Goal: Check status: Check status

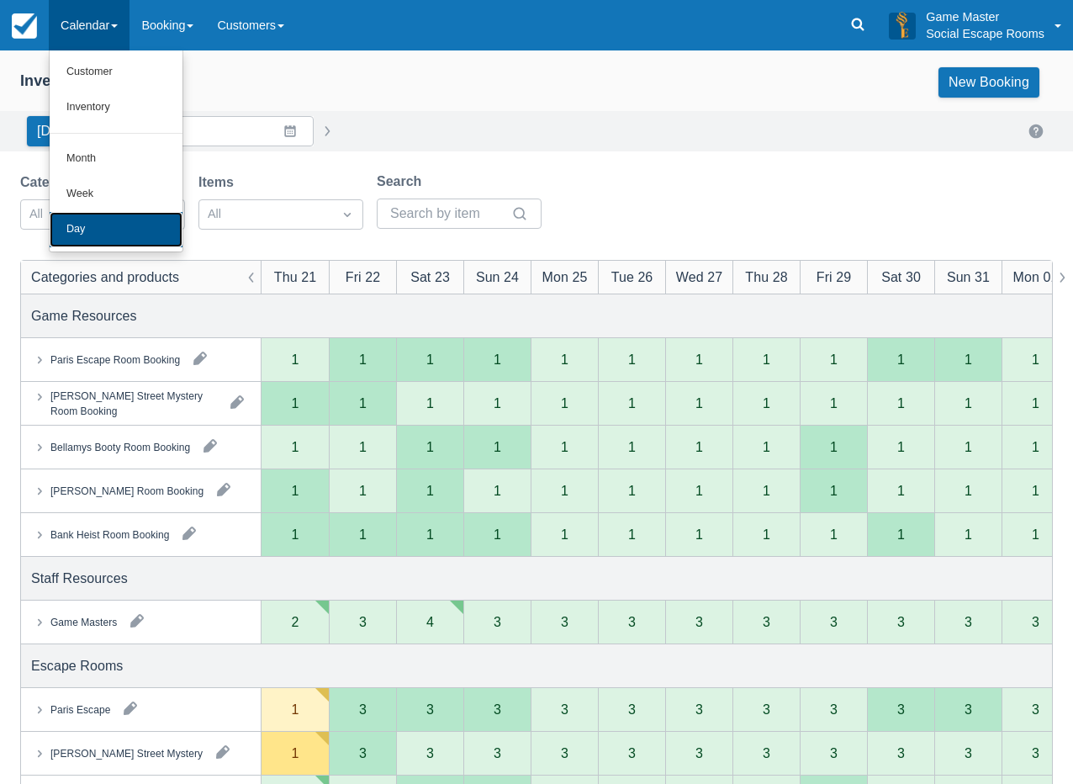
click at [105, 221] on link "Day" at bounding box center [116, 229] width 133 height 35
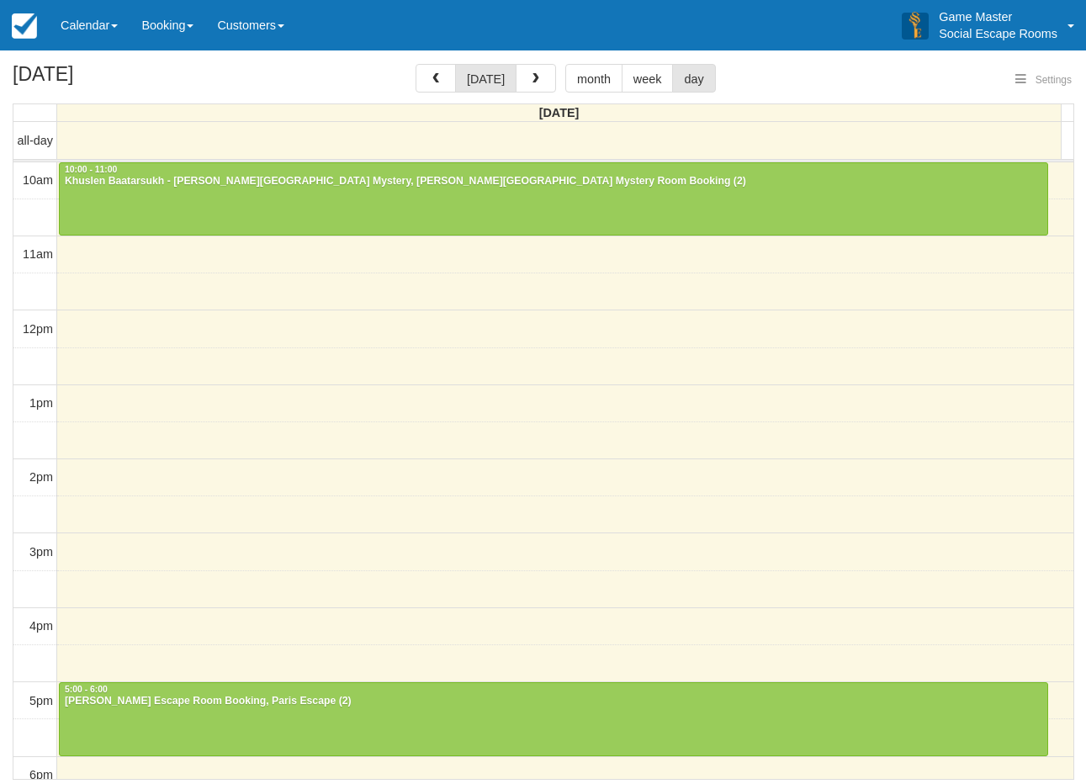
select select
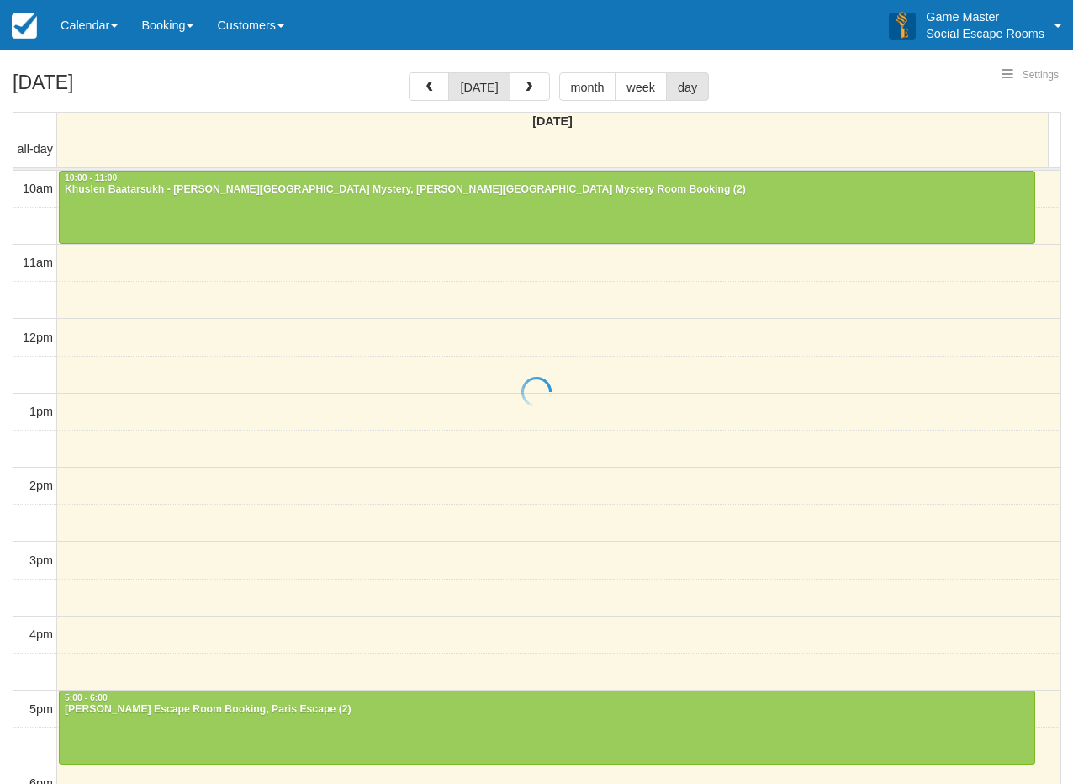
select select
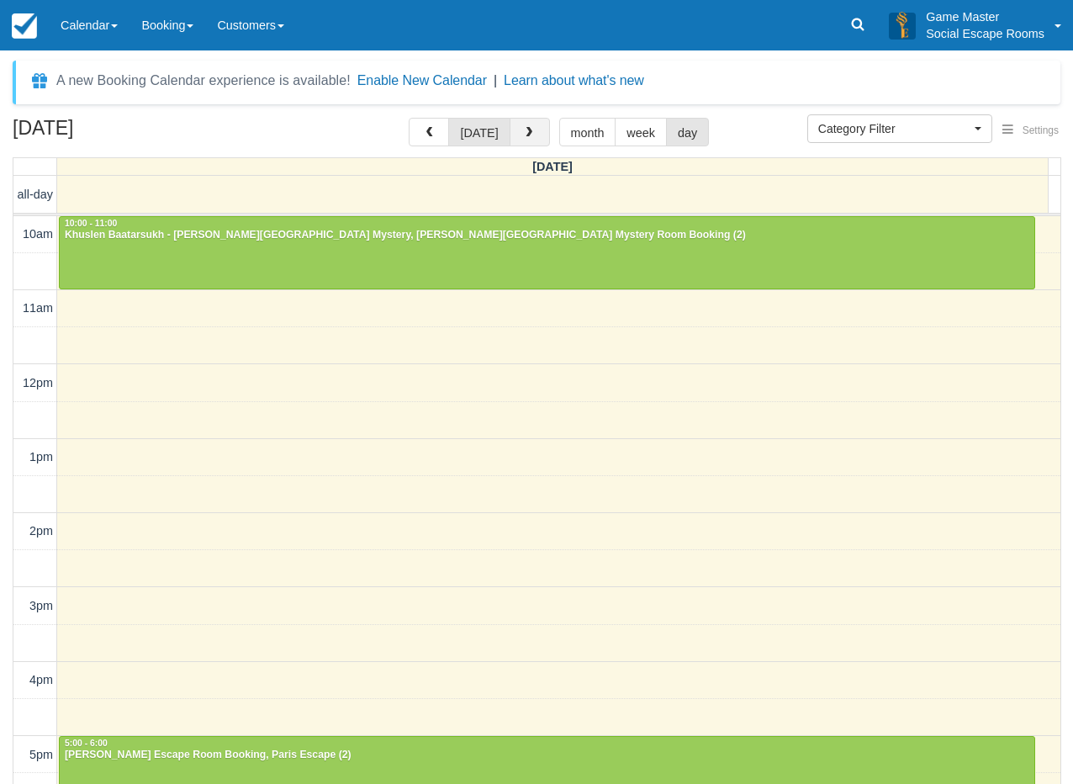
click at [523, 132] on span "button" at bounding box center [529, 133] width 12 height 12
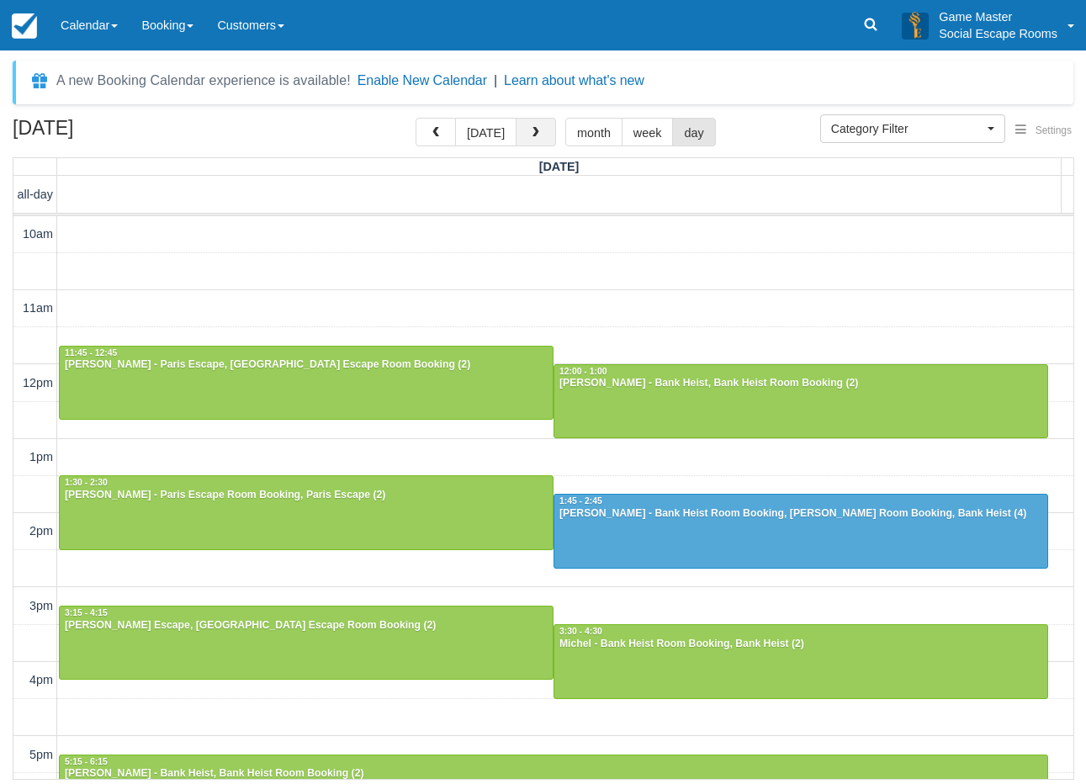
click at [530, 132] on span "button" at bounding box center [536, 133] width 12 height 12
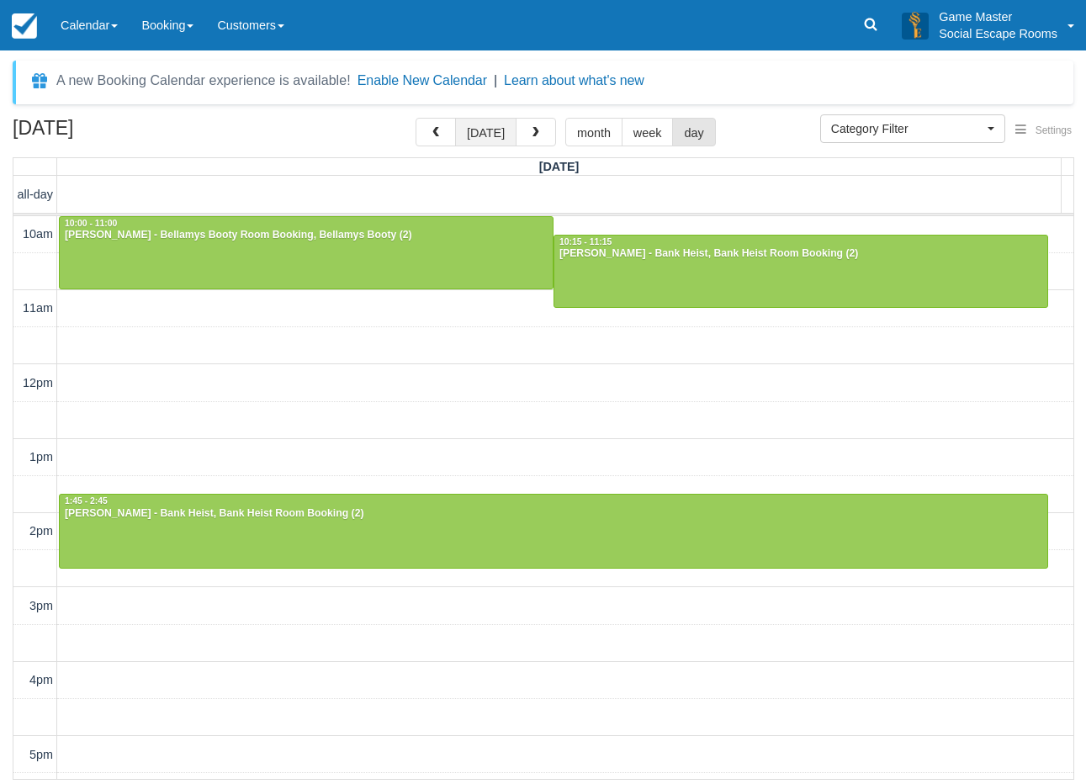
click at [482, 133] on button "today" at bounding box center [485, 132] width 61 height 29
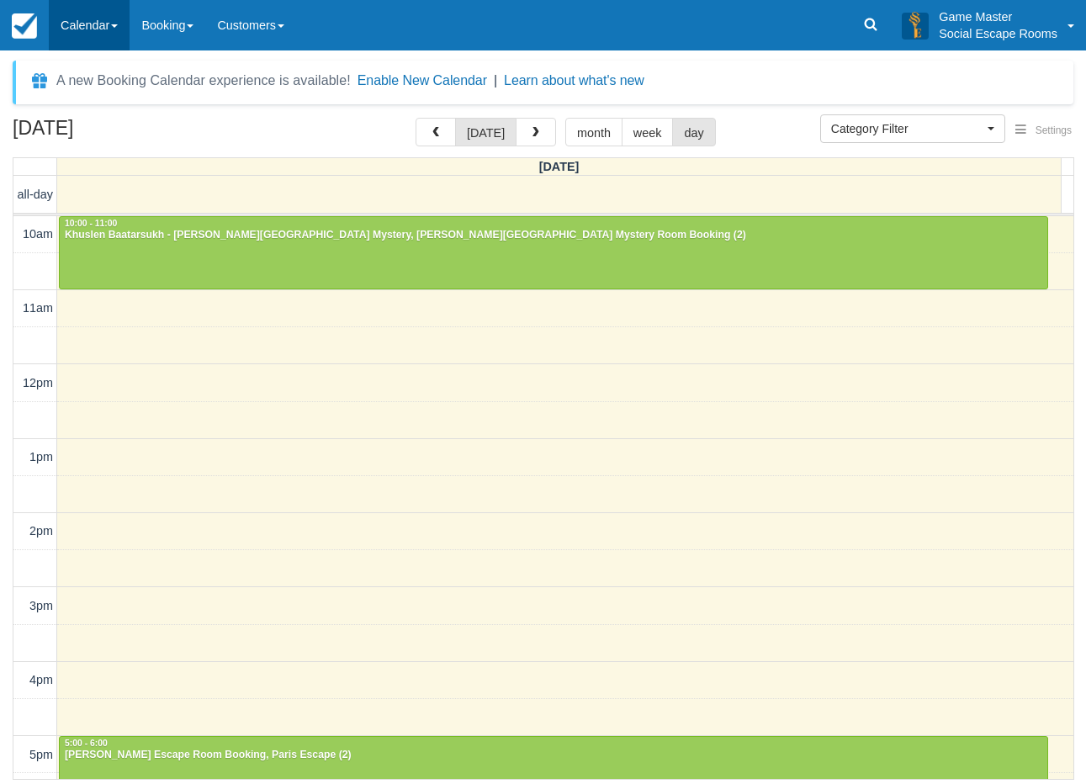
click at [89, 27] on link "Calendar" at bounding box center [89, 25] width 81 height 50
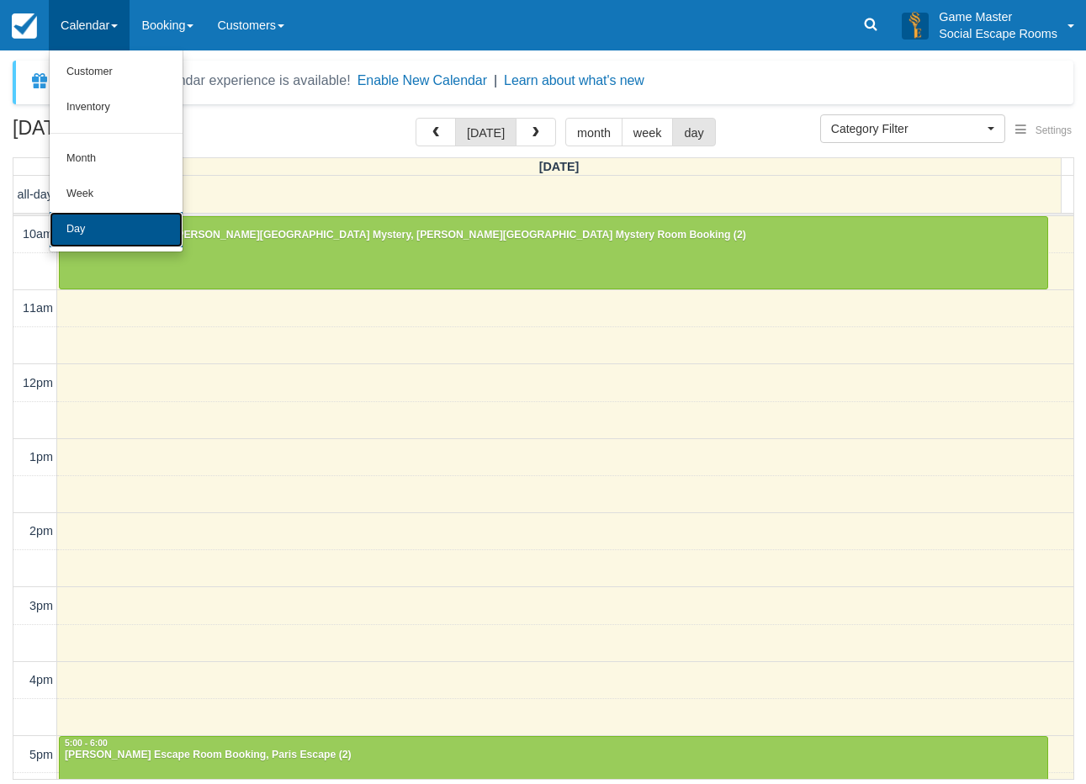
click at [114, 220] on link "Day" at bounding box center [116, 229] width 133 height 35
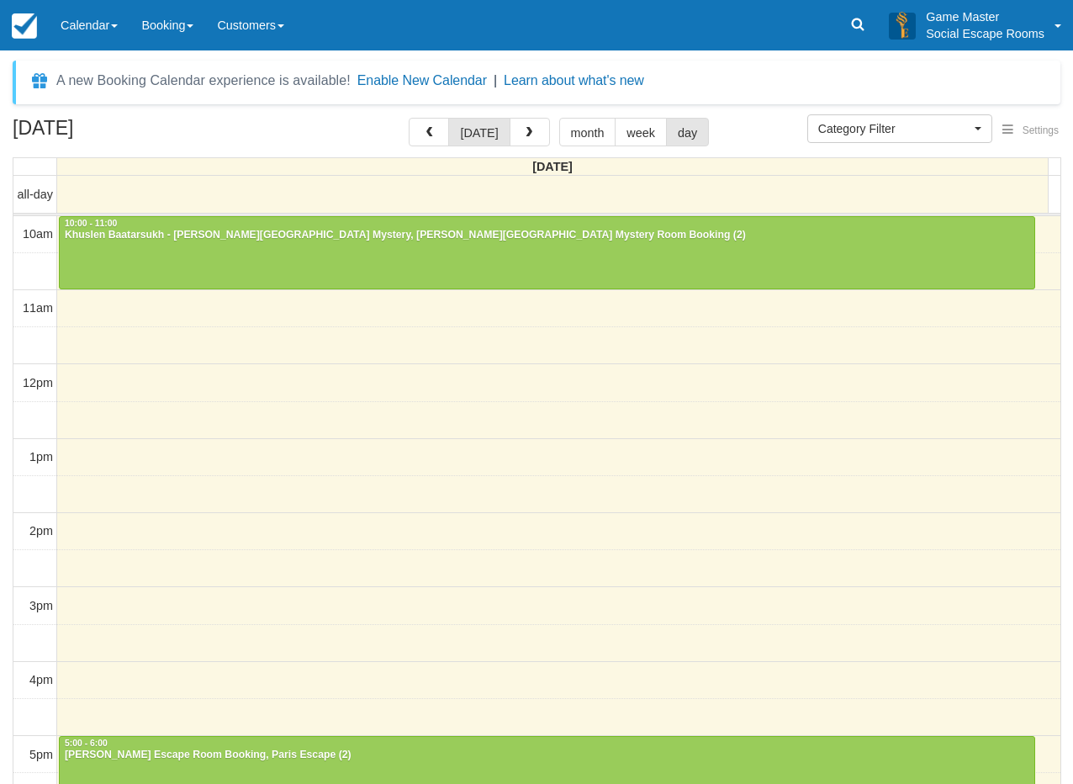
select select
drag, startPoint x: 7, startPoint y: 434, endPoint x: 38, endPoint y: 415, distance: 36.6
click at [7, 434] on div "August 22, 2025 today month week day Friday all-day 10am 11am 12pm 1pm 2pm 3pm …" at bounding box center [536, 476] width 1073 height 716
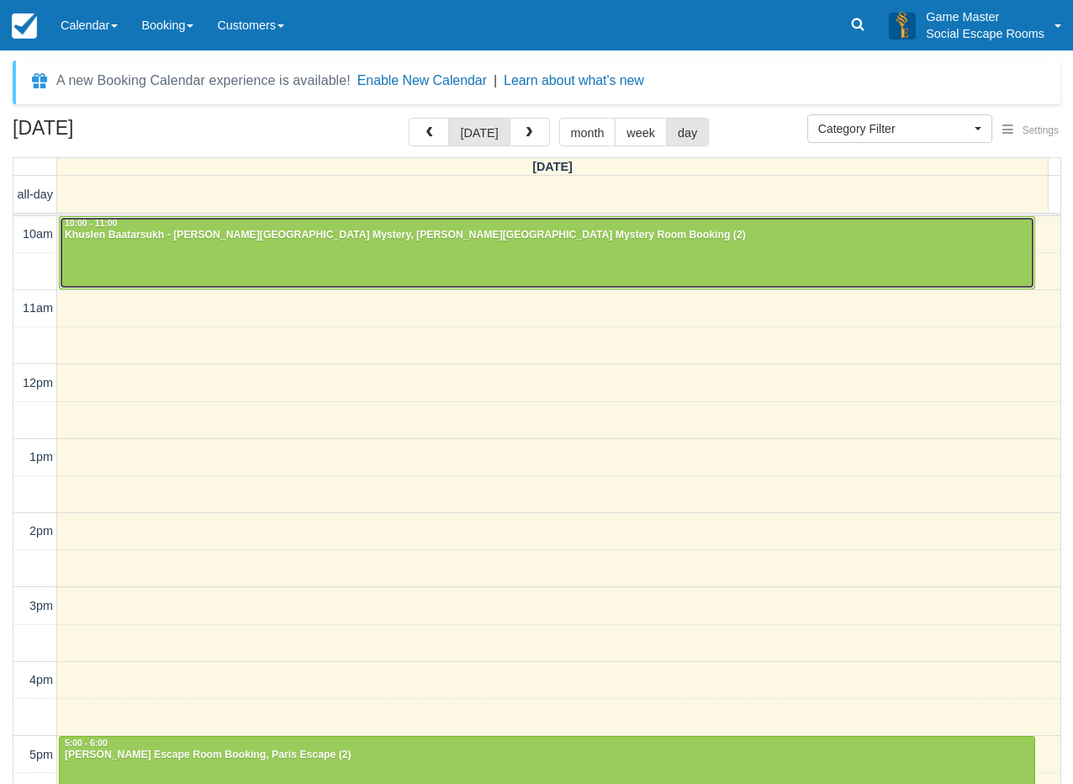
click at [264, 250] on div at bounding box center [547, 253] width 975 height 72
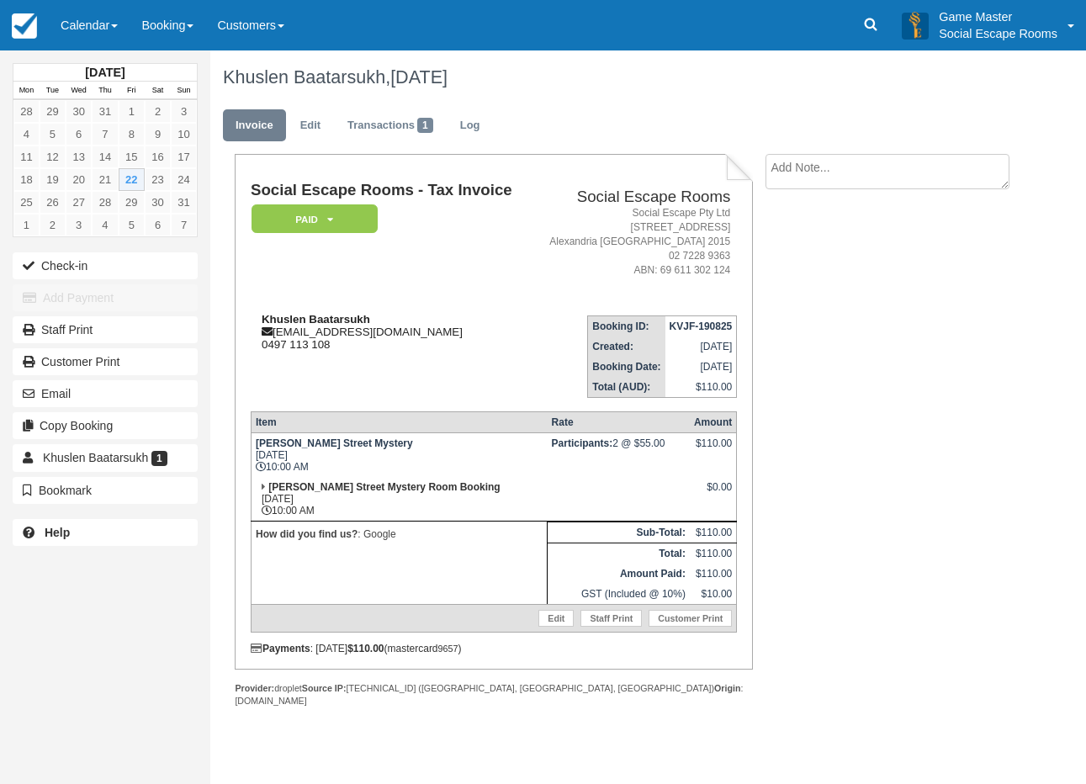
click at [282, 317] on strong "Khuslen Baatarsukh" at bounding box center [316, 319] width 108 height 13
drag, startPoint x: 282, startPoint y: 317, endPoint x: 362, endPoint y: 320, distance: 80.8
click at [362, 320] on strong "Khuslen Baatarsukh" at bounding box center [316, 319] width 108 height 13
click at [377, 289] on td "Social Escape Rooms - Tax Invoice Paid   Pending Reserved Deposit Blocked for C…" at bounding box center [390, 241] width 279 height 119
click at [292, 316] on strong "Khuslen Baatarsukh" at bounding box center [316, 319] width 108 height 13
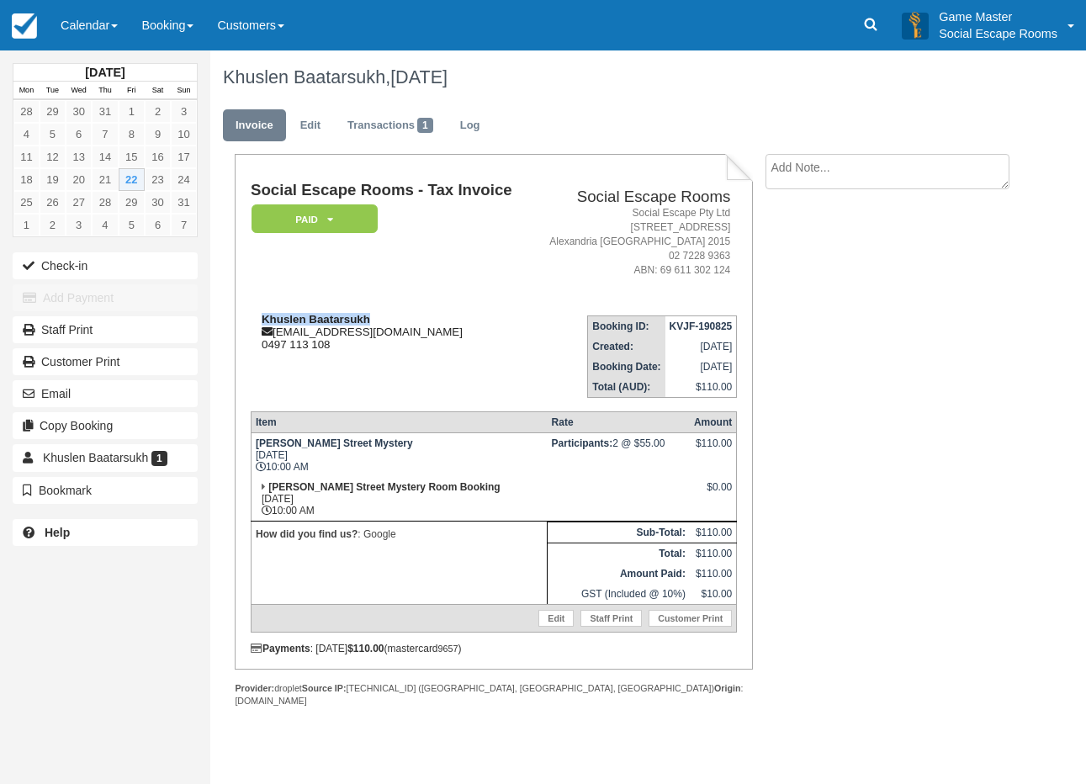
drag, startPoint x: 292, startPoint y: 316, endPoint x: 338, endPoint y: 316, distance: 46.2
click at [338, 316] on strong "Khuslen Baatarsukh" at bounding box center [316, 319] width 108 height 13
